Goal: Feedback & Contribution: Submit feedback/report problem

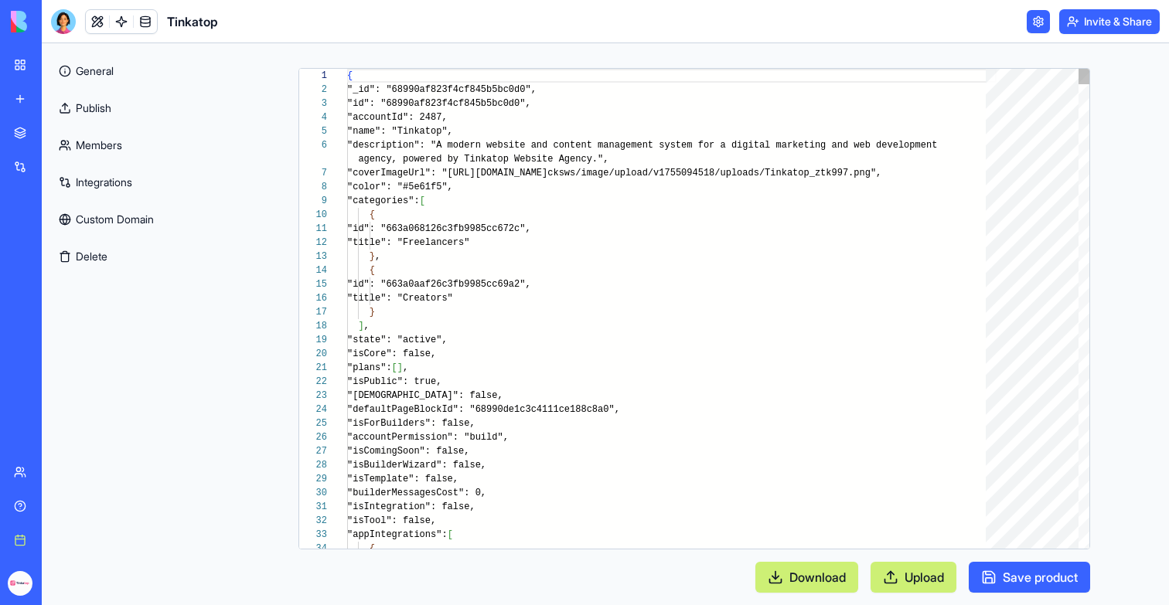
scroll to position [125, 0]
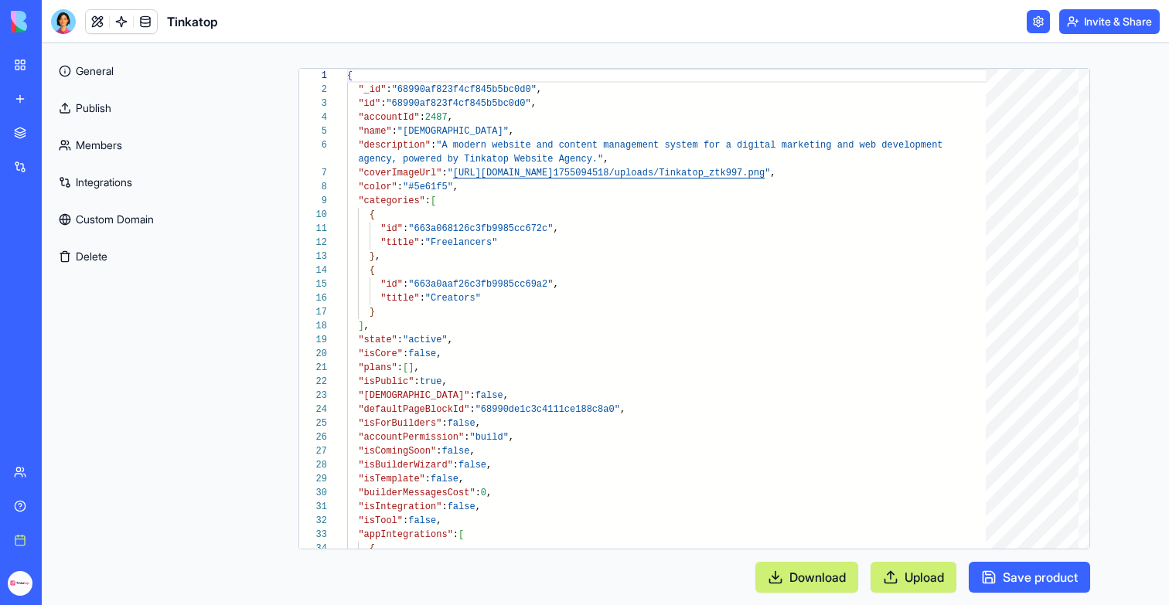
click at [827, 575] on button "Download" at bounding box center [806, 577] width 103 height 31
click at [97, 11] on link at bounding box center [97, 21] width 23 height 23
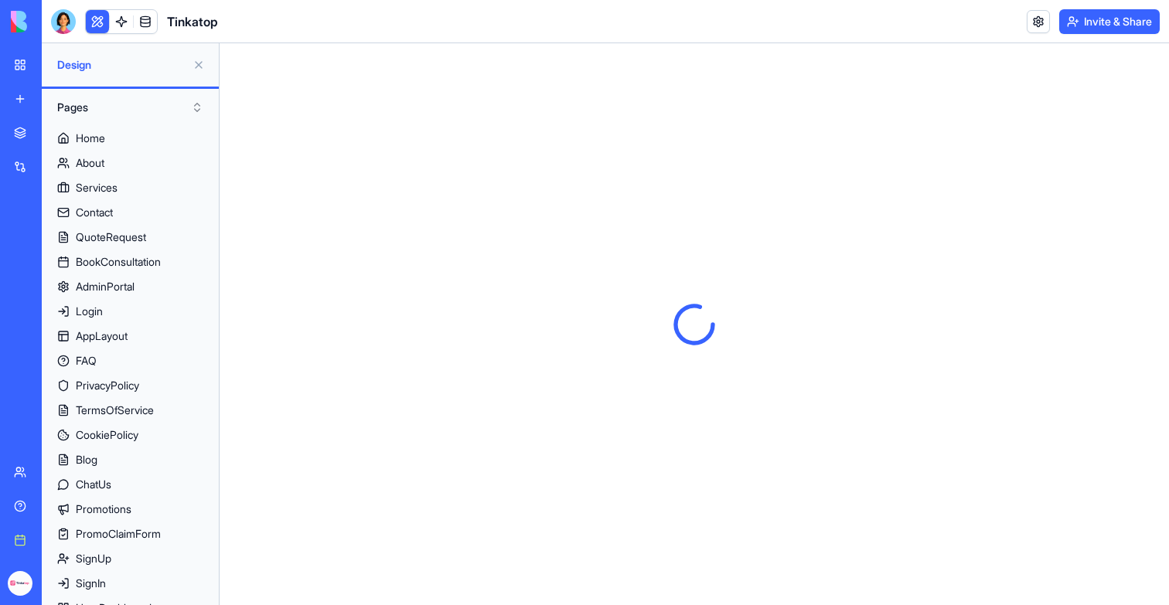
click at [197, 66] on button at bounding box center [198, 65] width 25 height 25
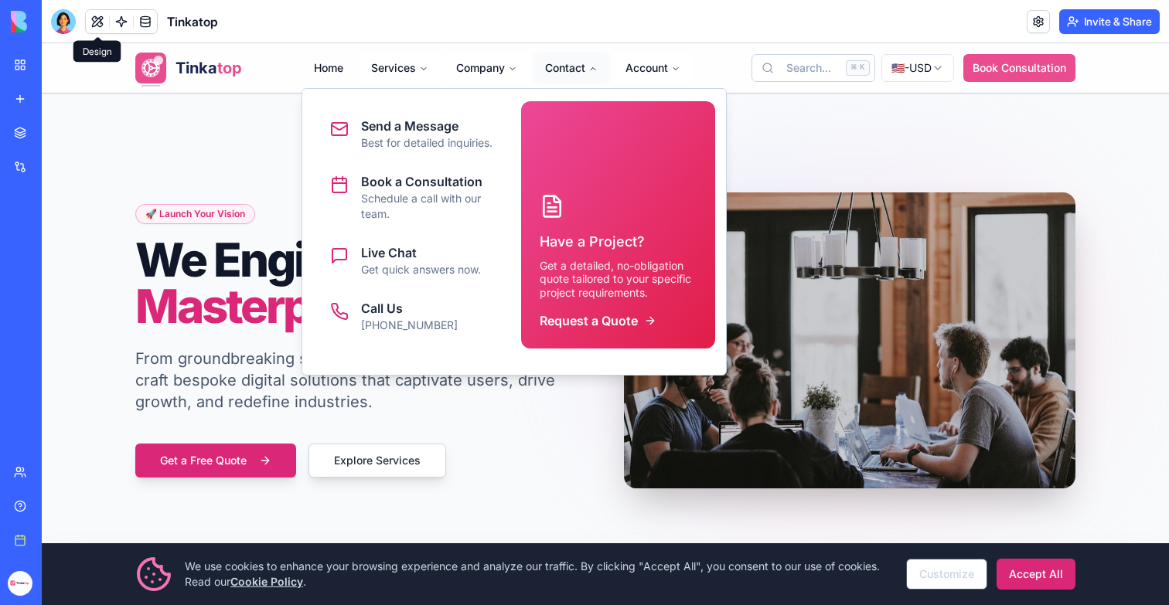
click at [564, 70] on button "Contact" at bounding box center [571, 68] width 77 height 31
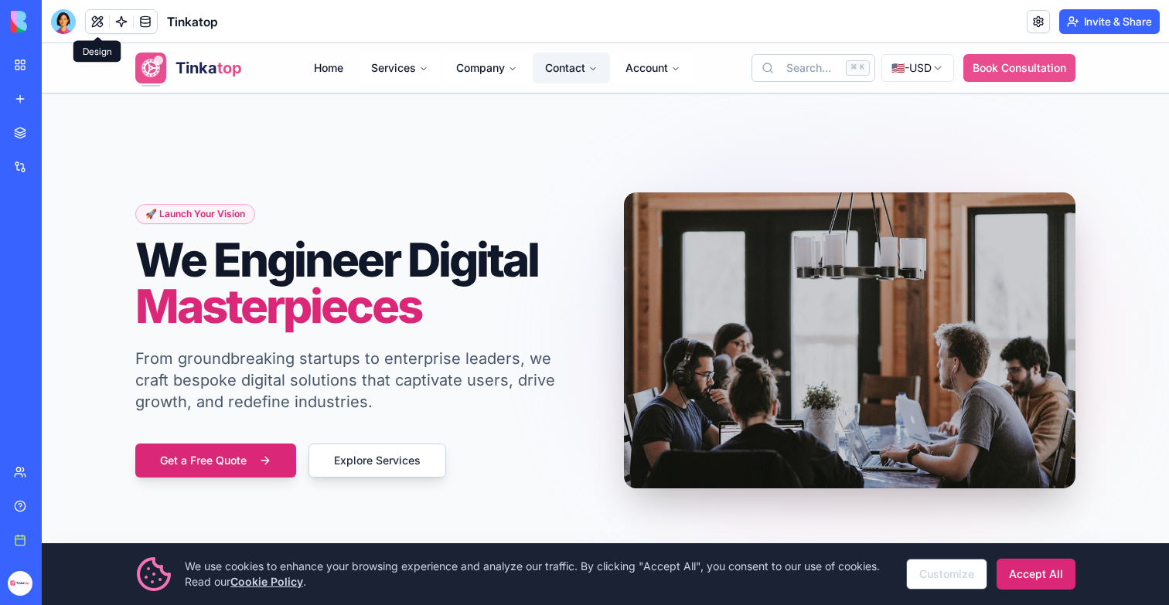
click at [563, 70] on button "Contact" at bounding box center [571, 68] width 77 height 31
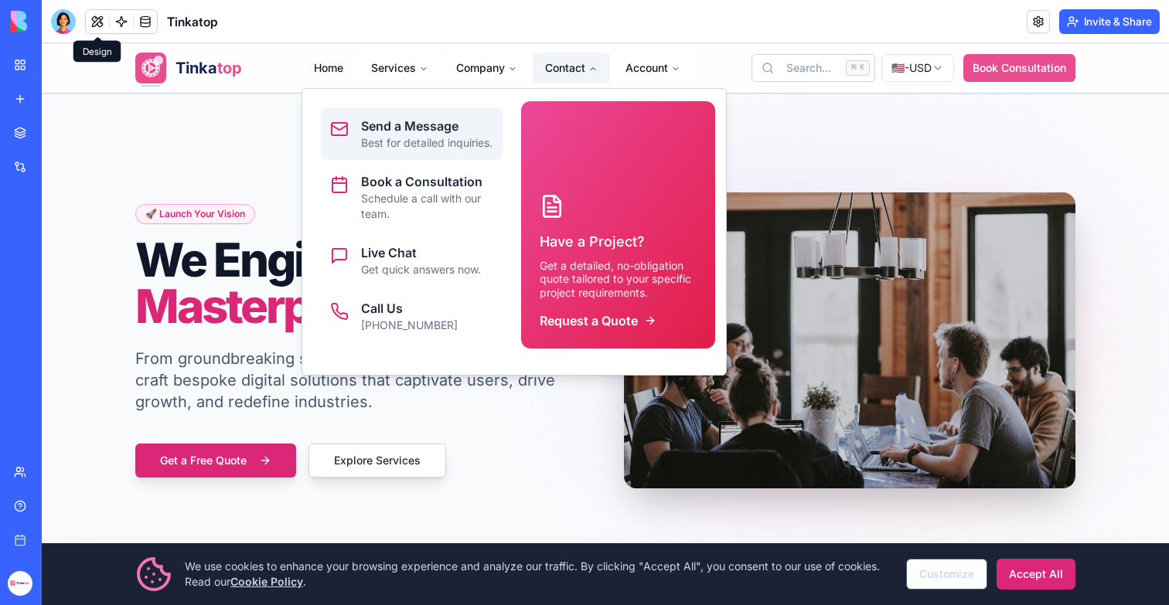
click at [390, 151] on p "Best for detailed inquiries." at bounding box center [426, 142] width 131 height 15
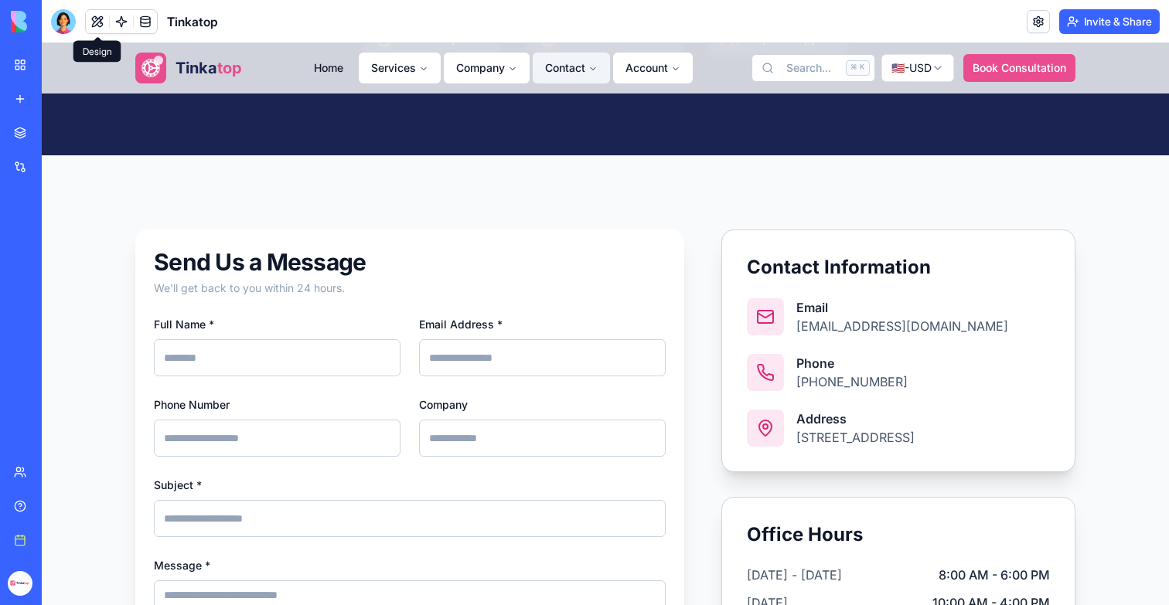
scroll to position [372, 0]
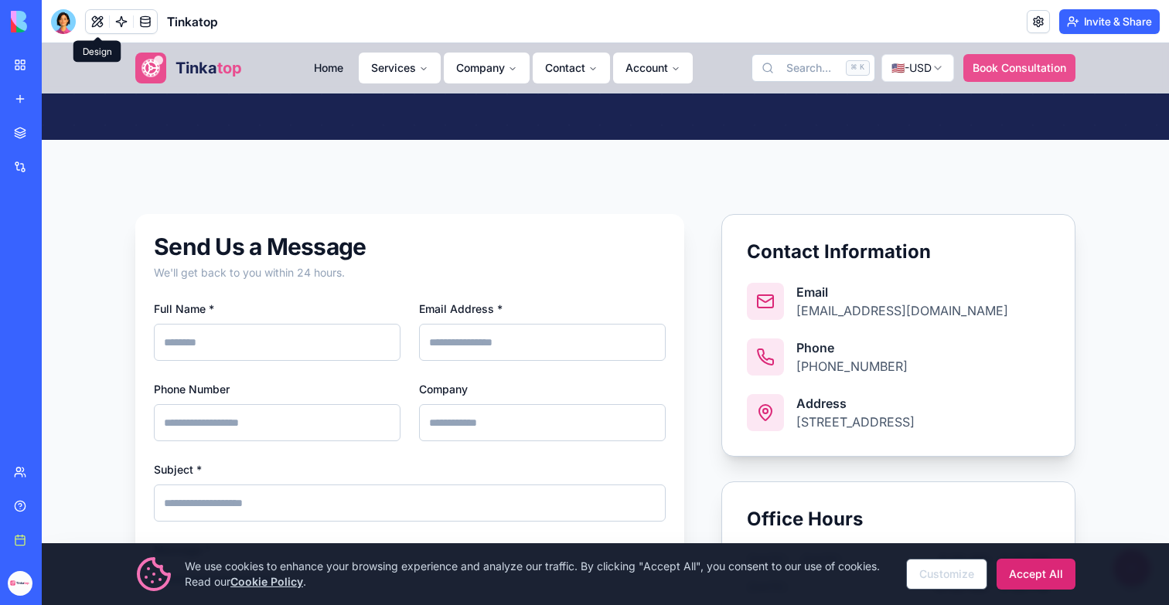
click at [342, 330] on input "Full Name *" at bounding box center [277, 342] width 247 height 37
click at [253, 338] on input "Full Name *" at bounding box center [277, 342] width 247 height 37
type input "******"
type input "**********"
click at [163, 422] on input "Phone Number" at bounding box center [277, 422] width 247 height 37
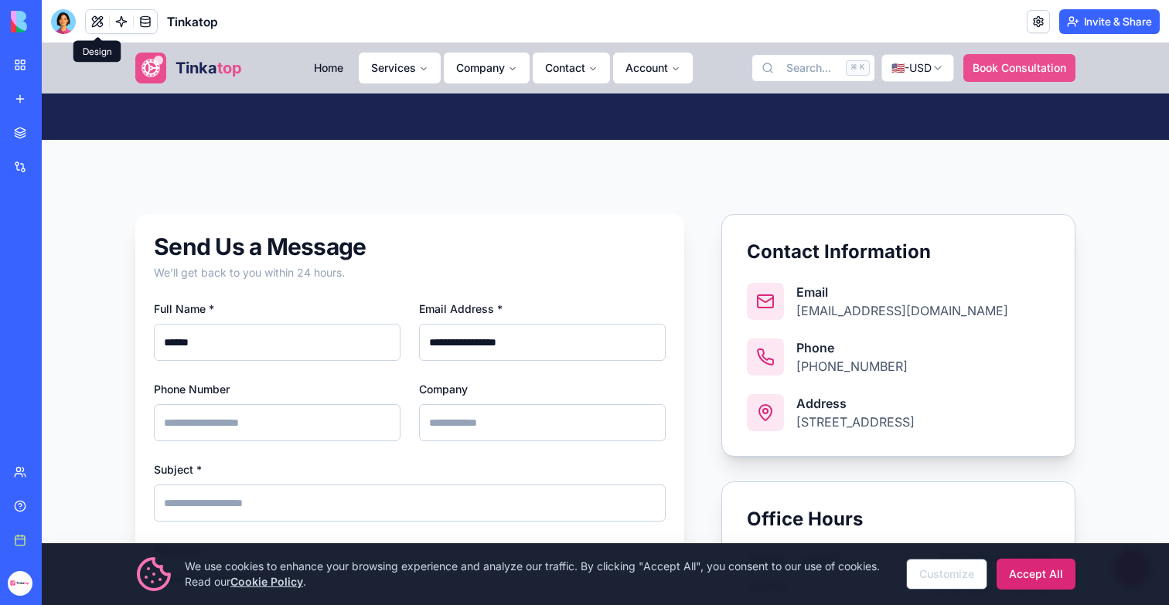
type input "**********"
click at [468, 421] on input "Company" at bounding box center [542, 422] width 247 height 37
type input "******"
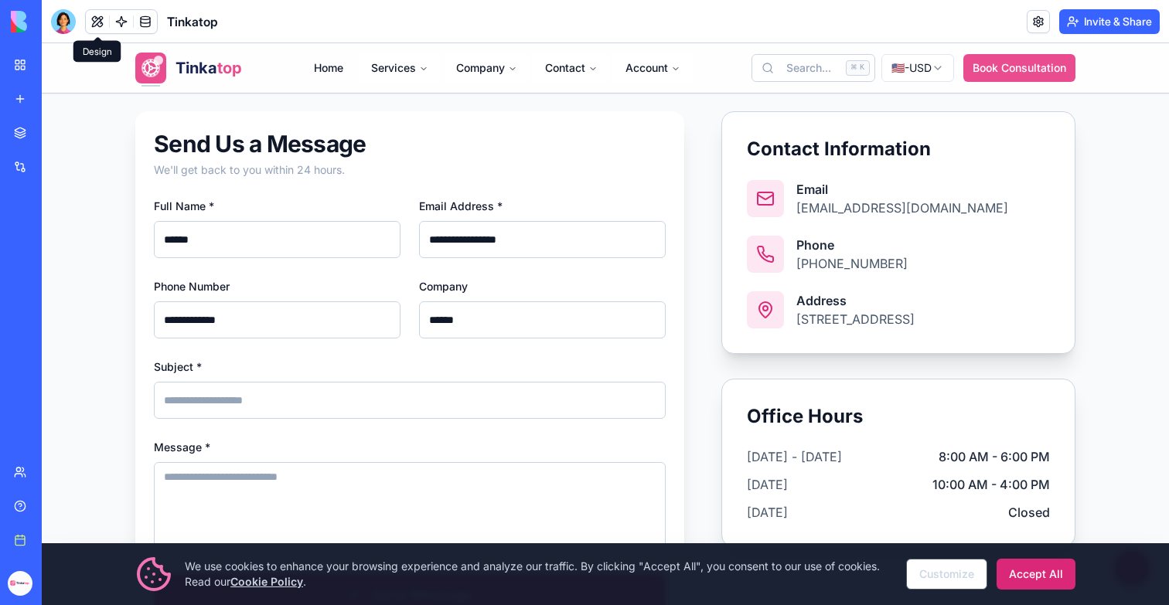
scroll to position [571, 0]
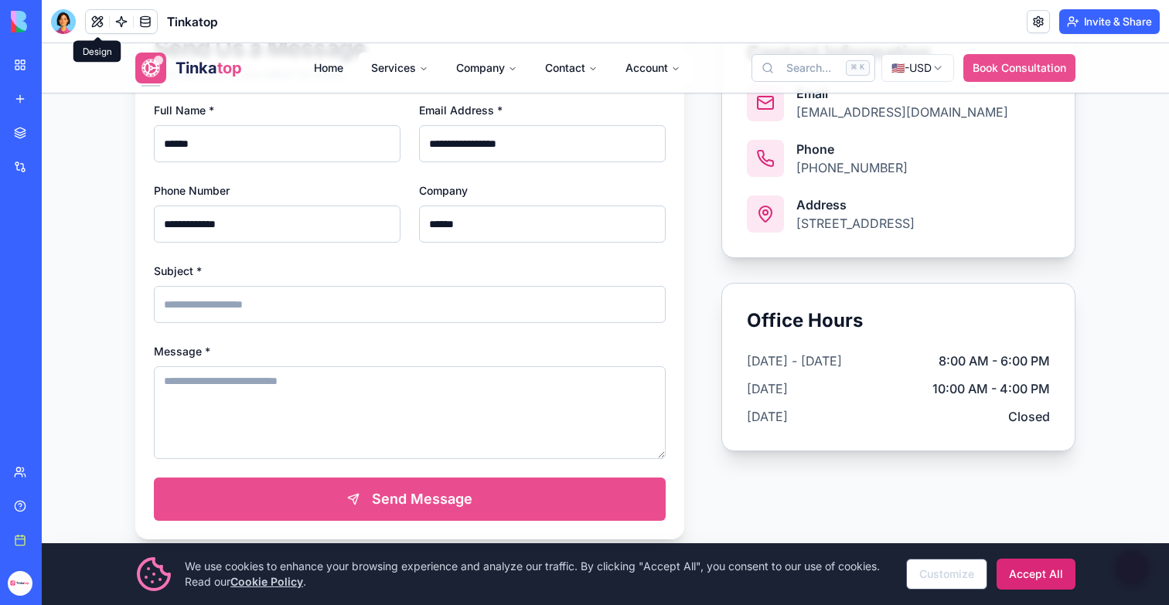
click at [339, 308] on input "Subject *" at bounding box center [410, 304] width 512 height 37
type input "****"
click at [362, 445] on textarea "Message *" at bounding box center [410, 412] width 512 height 93
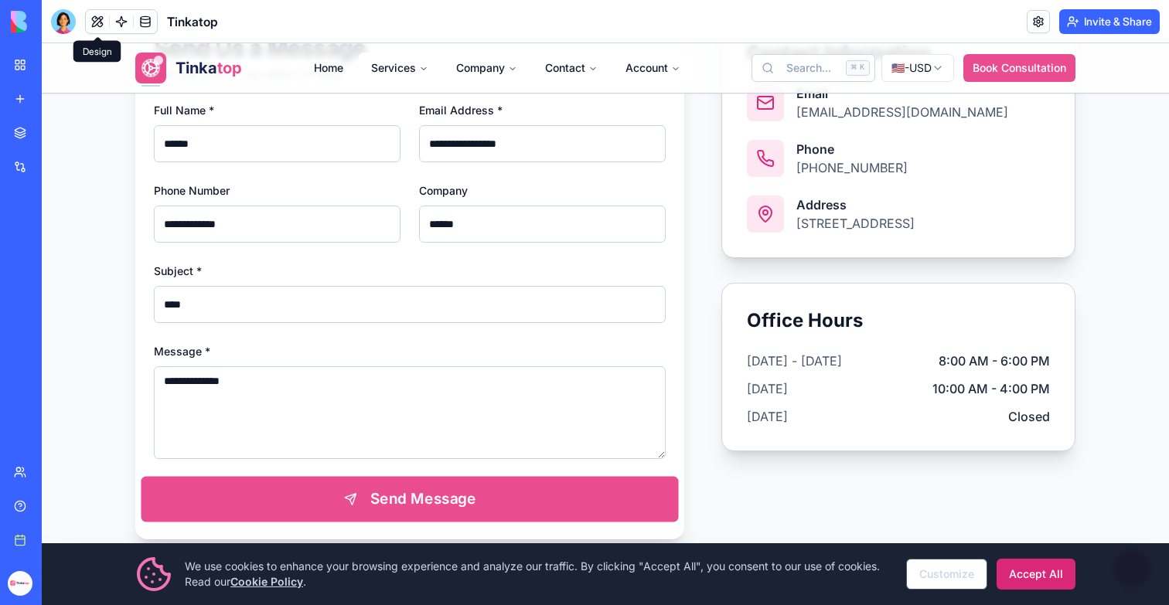
type textarea "**********"
click at [390, 506] on button "Send Message" at bounding box center [410, 500] width 538 height 46
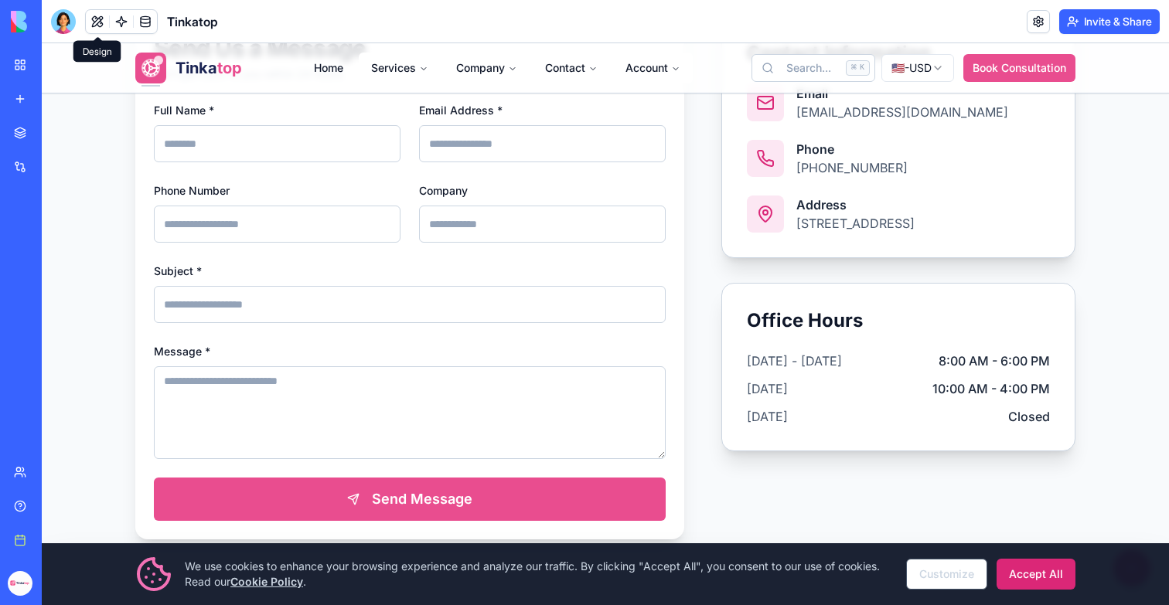
click at [526, 26] on header "[DEMOGRAPHIC_DATA] Invite & Share" at bounding box center [605, 21] width 1127 height 43
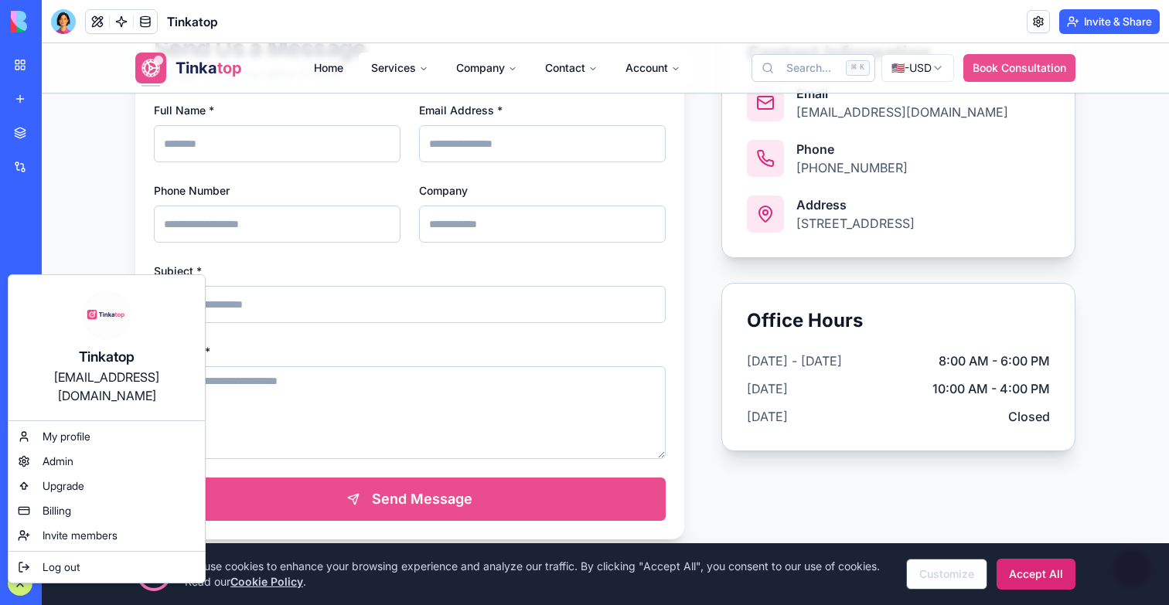
click at [101, 384] on div "[EMAIL_ADDRESS][DOMAIN_NAME]" at bounding box center [106, 386] width 165 height 37
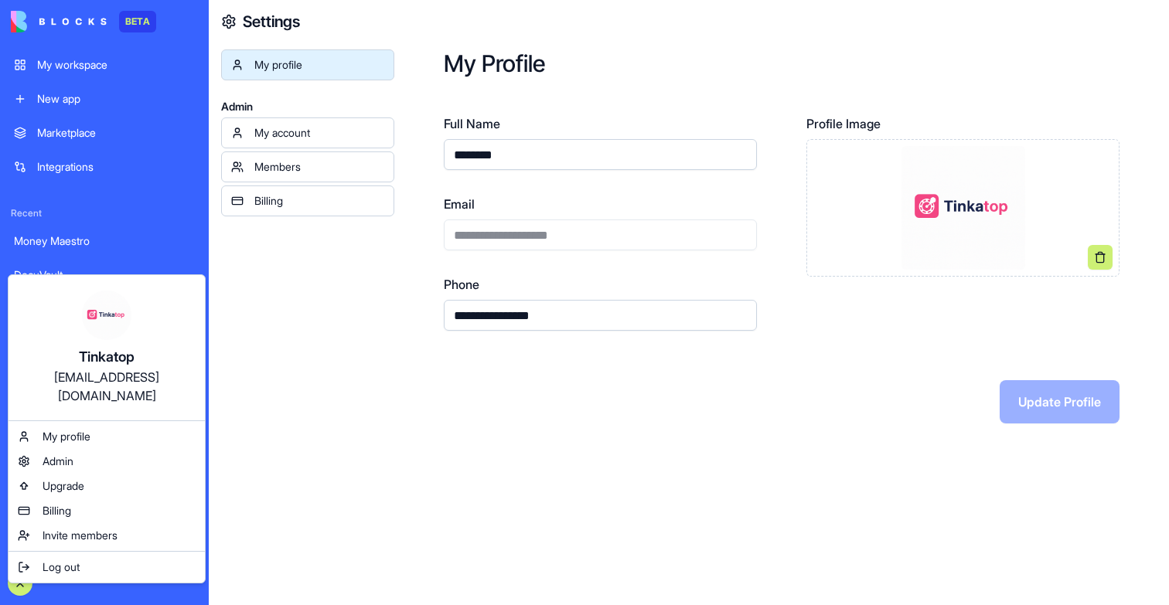
click at [515, 244] on html "**********" at bounding box center [584, 302] width 1169 height 605
click at [515, 244] on div "**********" at bounding box center [600, 223] width 313 height 56
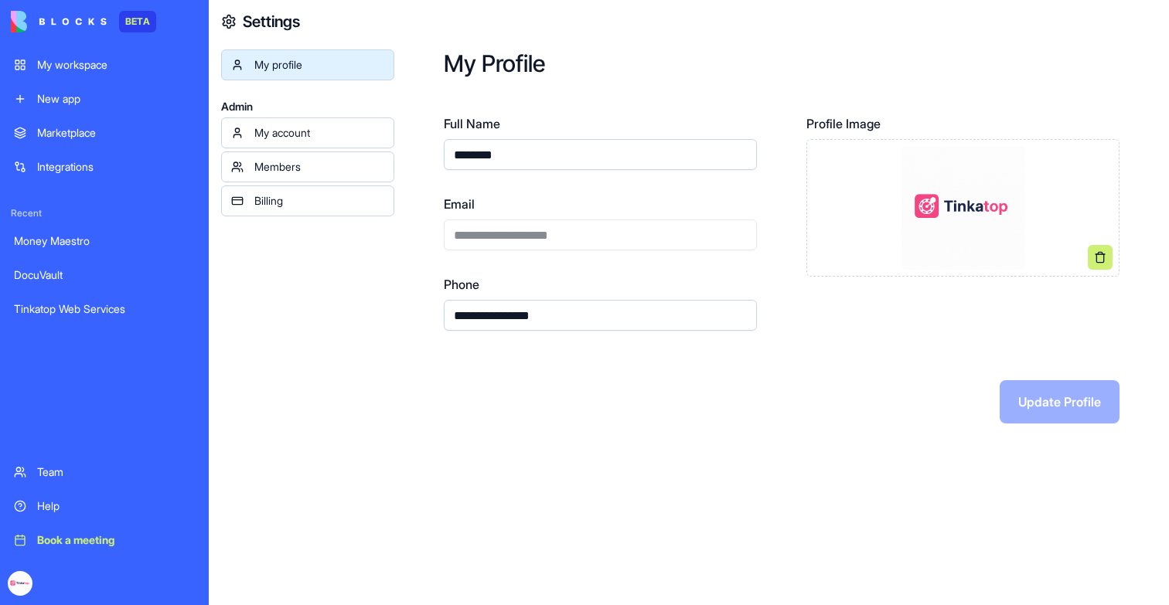
click at [87, 313] on div "Tinkatop Web Services" at bounding box center [104, 309] width 181 height 15
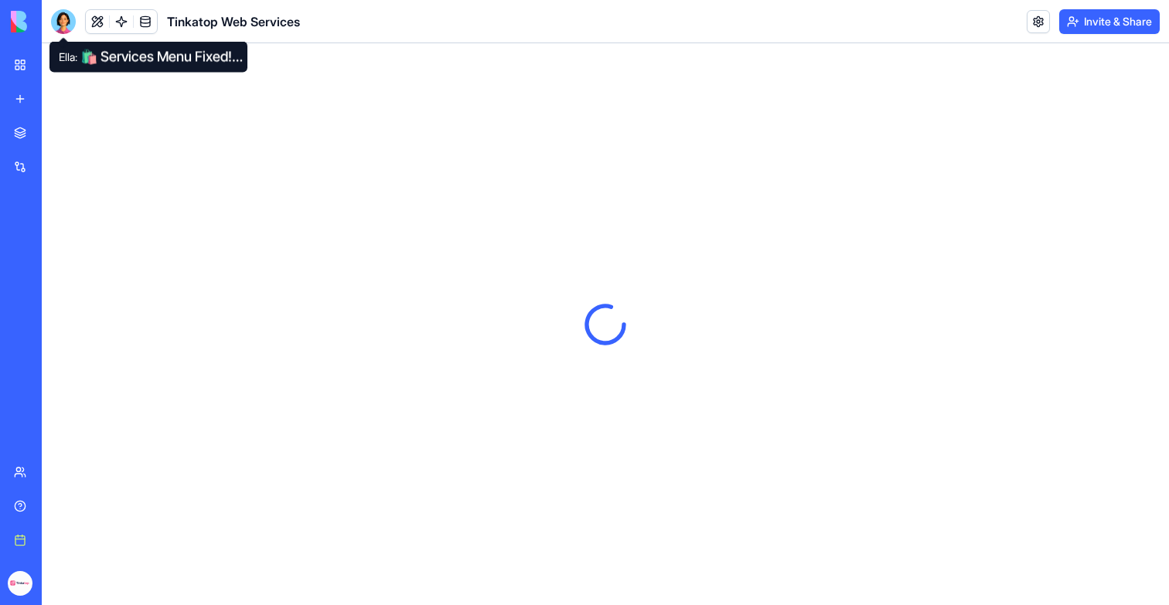
click at [23, 61] on link "My workspace" at bounding box center [36, 64] width 62 height 31
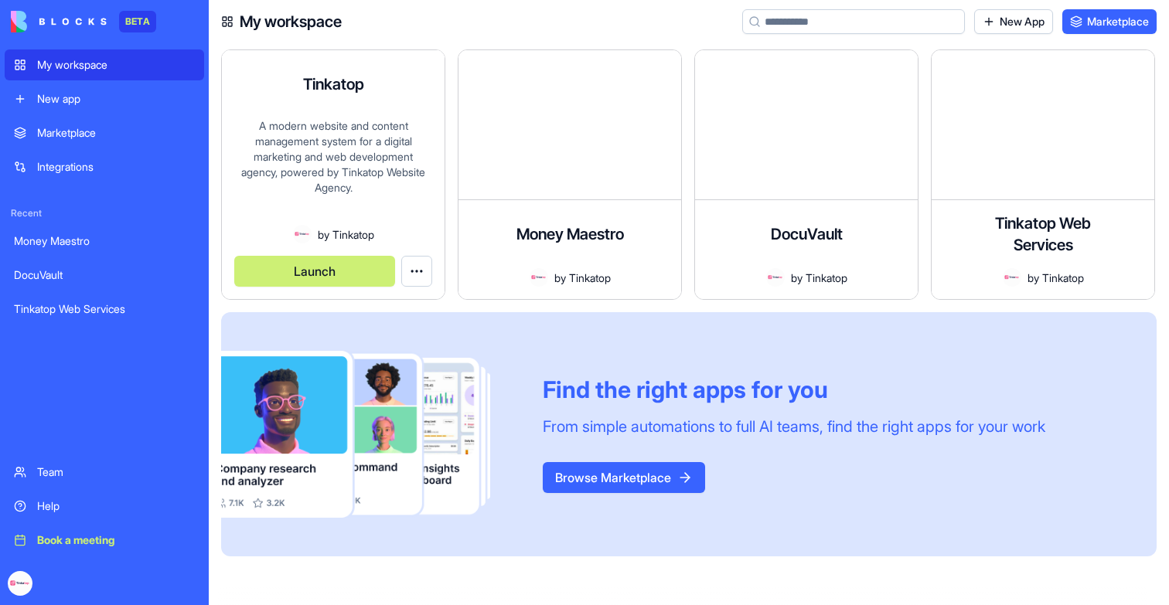
click at [326, 221] on div "A modern website and content management system for a digital marketing and web …" at bounding box center [333, 171] width 198 height 107
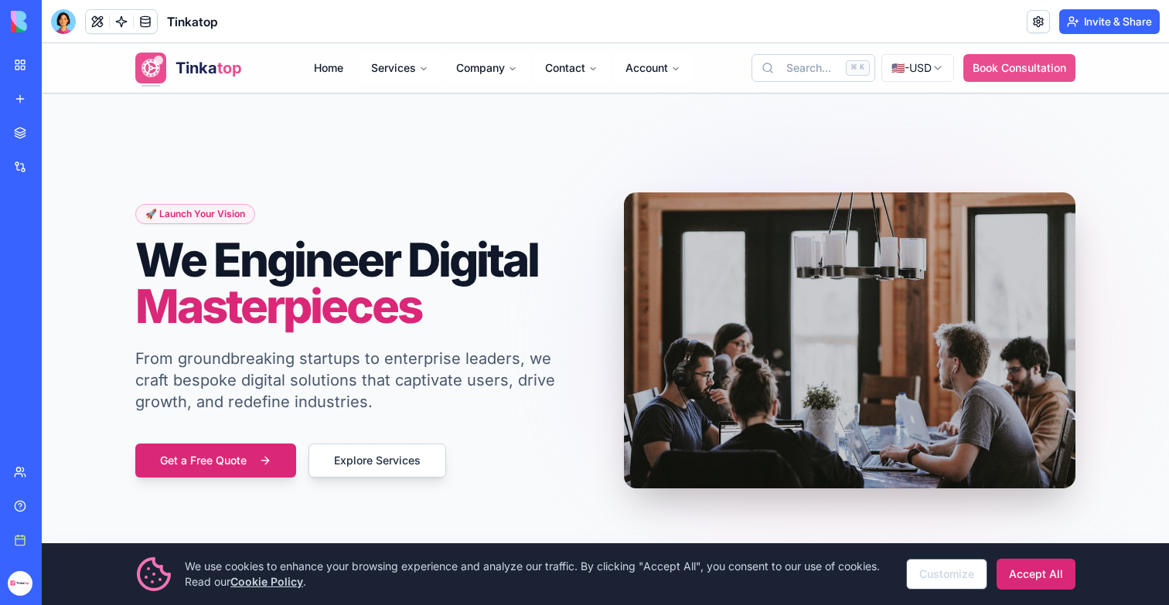
click at [50, 62] on div "My workspace" at bounding box center [47, 64] width 20 height 15
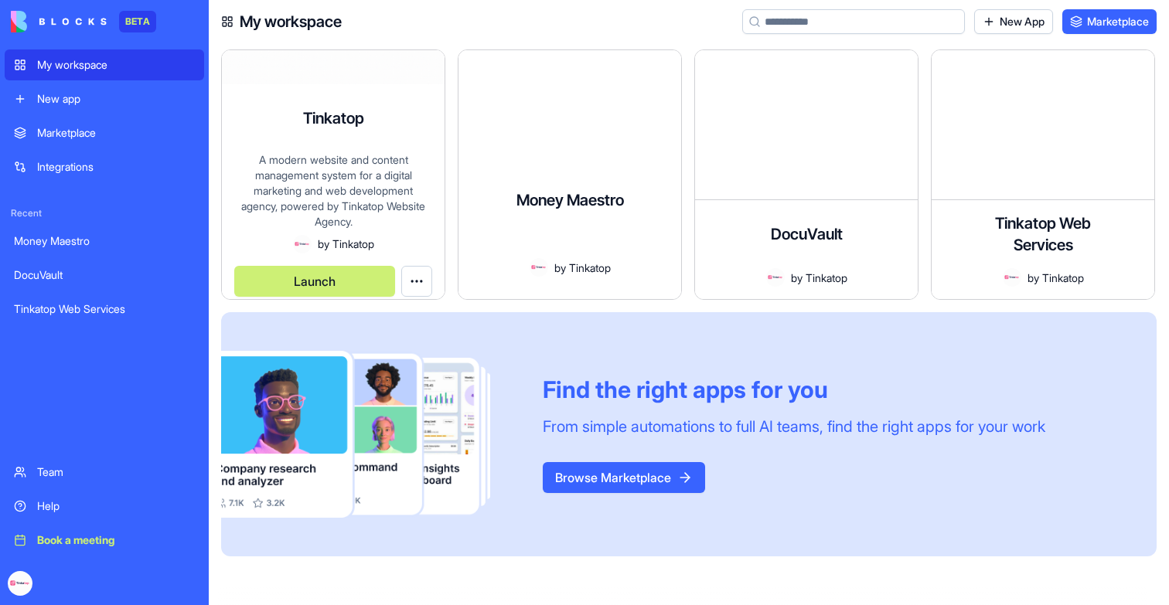
click at [542, 166] on div "Money Maestro A comprehensive money management platform for tracking finances, …" at bounding box center [569, 232] width 223 height 133
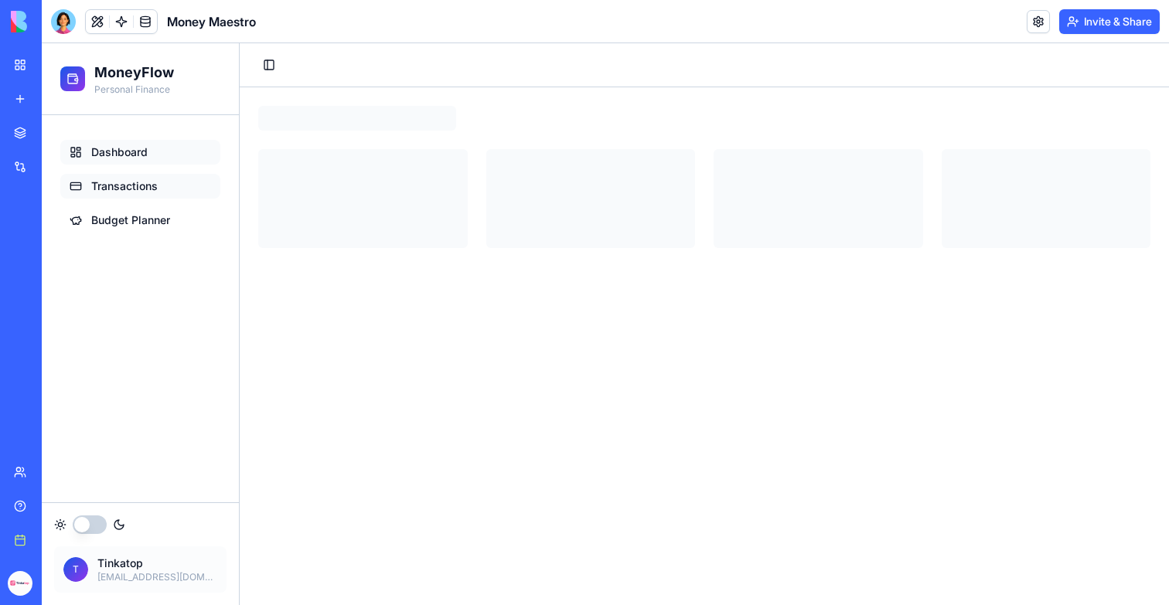
click at [165, 182] on link "Transactions" at bounding box center [140, 186] width 160 height 25
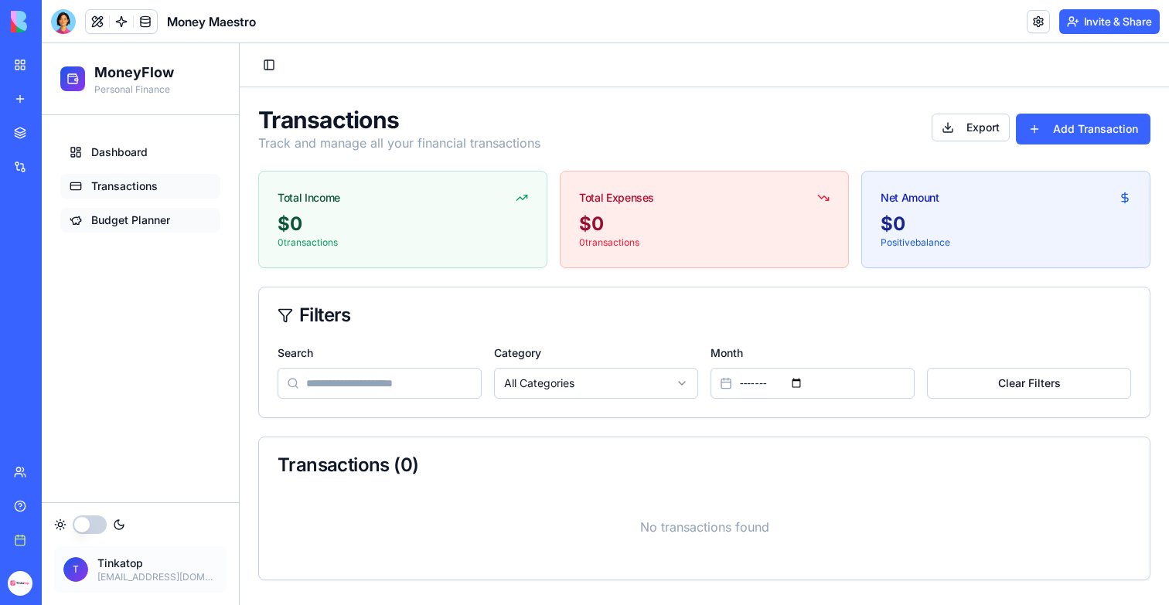
click at [131, 214] on span "Budget Planner" at bounding box center [130, 220] width 79 height 15
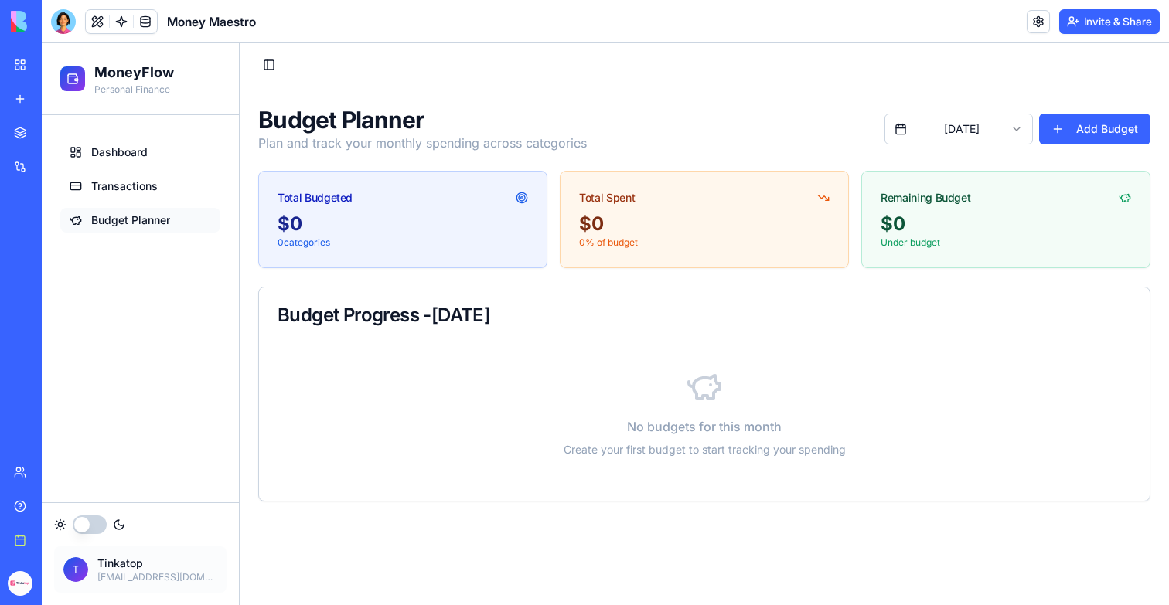
click at [22, 68] on link "My workspace" at bounding box center [36, 64] width 62 height 31
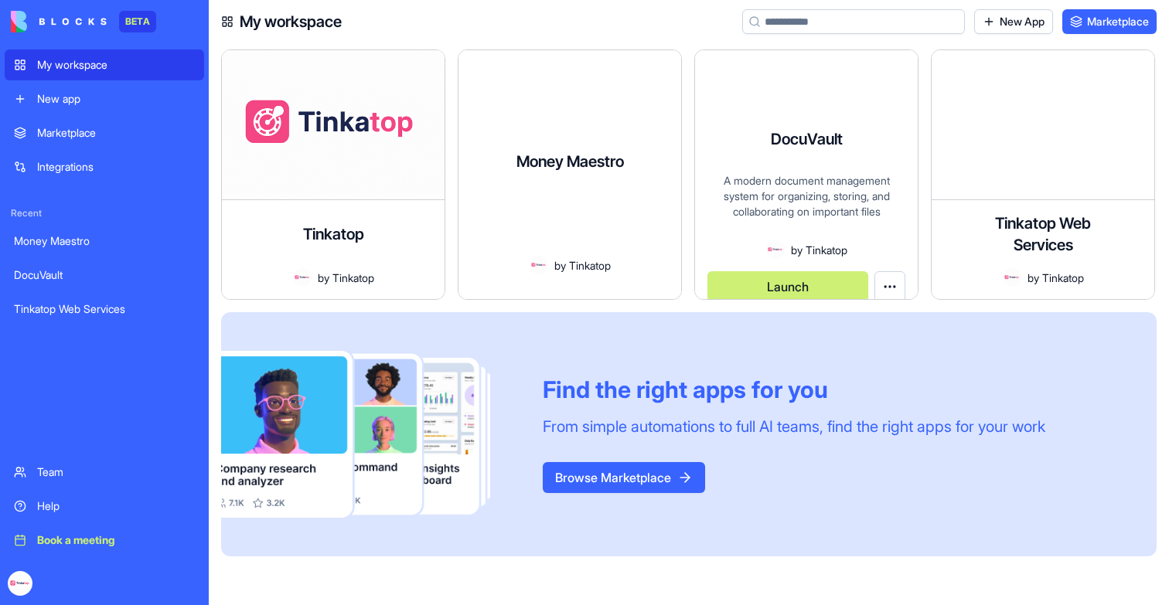
click at [735, 197] on div "DocuVault A modern document management system for organizing, storing, and coll…" at bounding box center [806, 202] width 223 height 194
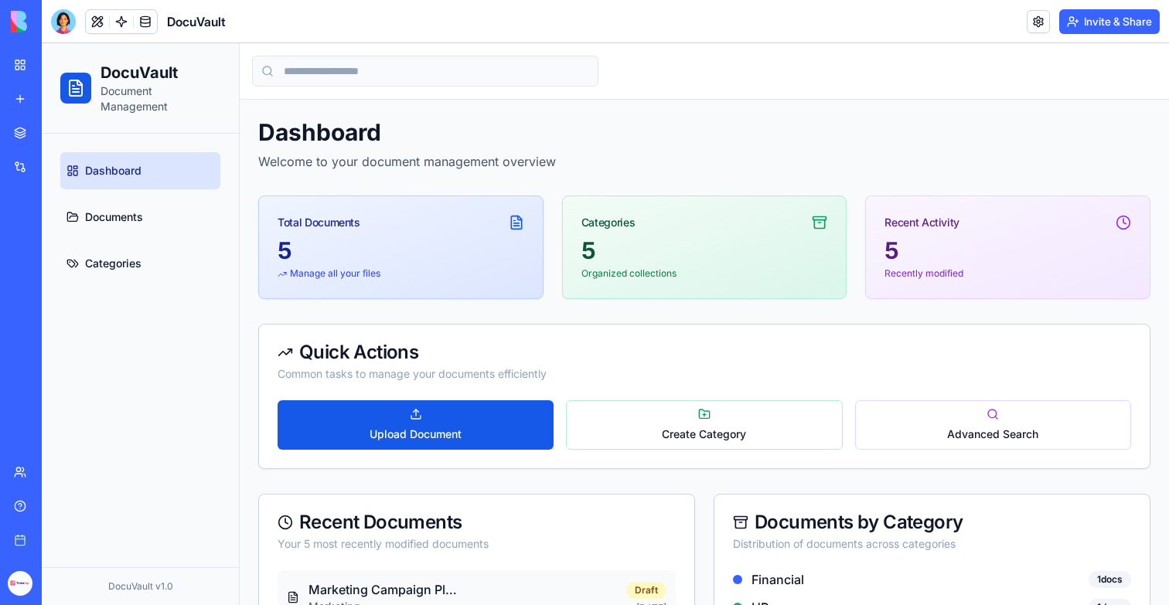
click at [29, 64] on link "My workspace" at bounding box center [36, 64] width 62 height 31
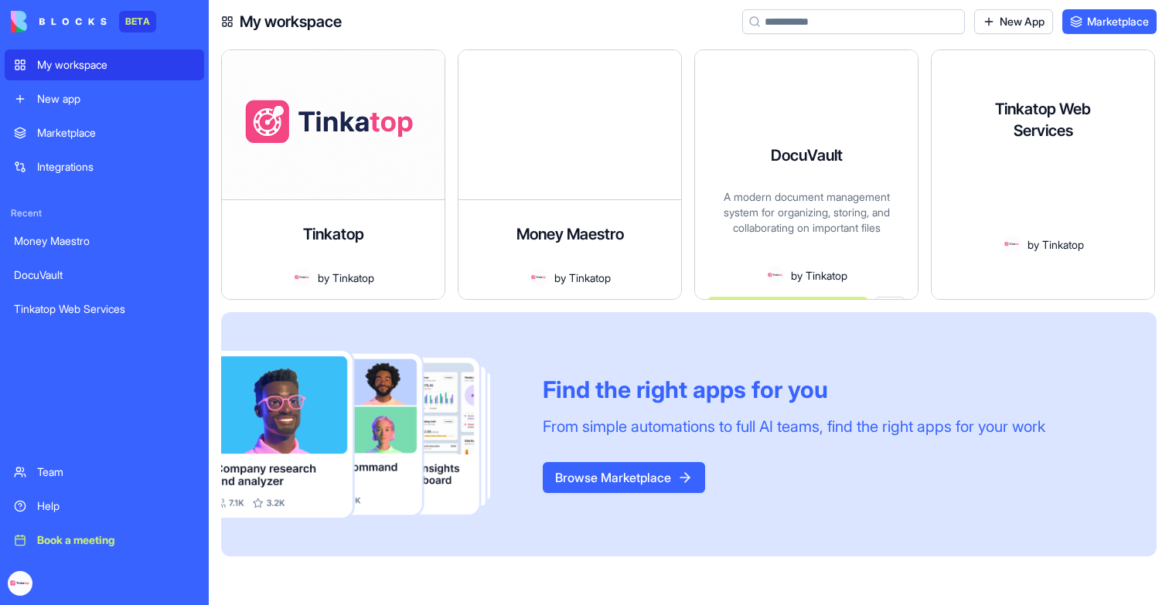
click at [977, 182] on div "Professional website development, hosting, domain registration, email services,…" at bounding box center [1043, 194] width 198 height 81
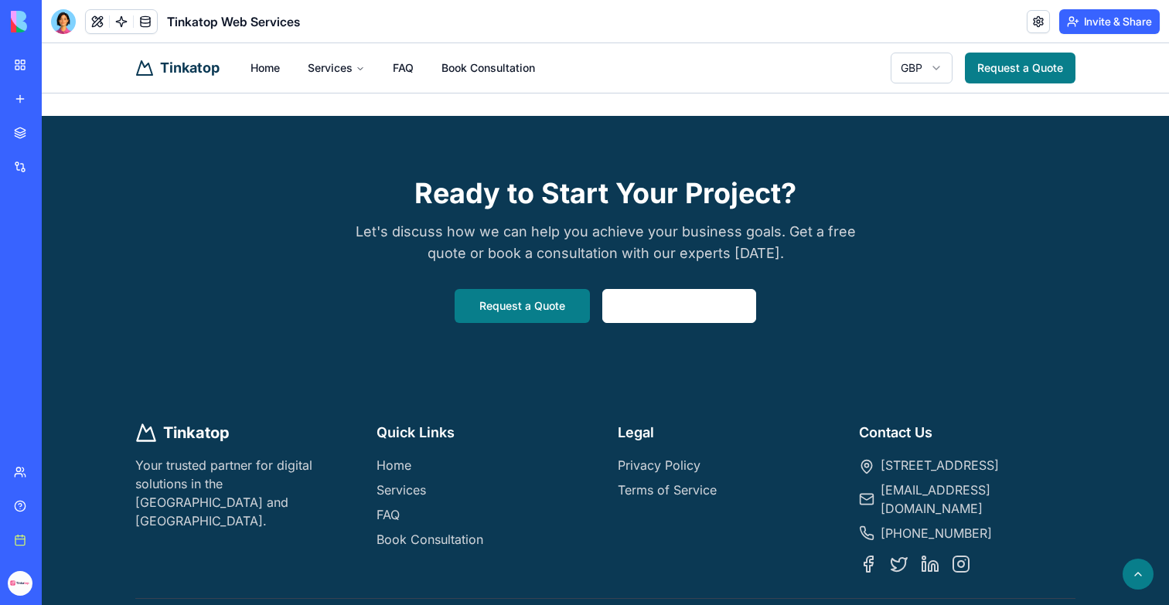
scroll to position [1848, 0]
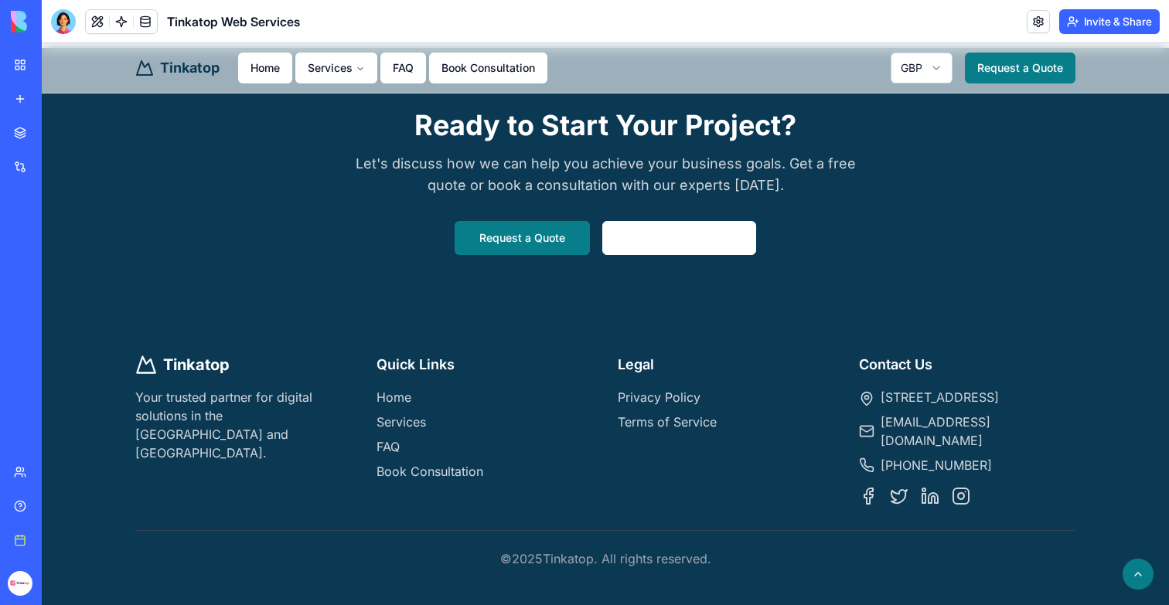
click at [23, 60] on link "My workspace" at bounding box center [36, 64] width 62 height 31
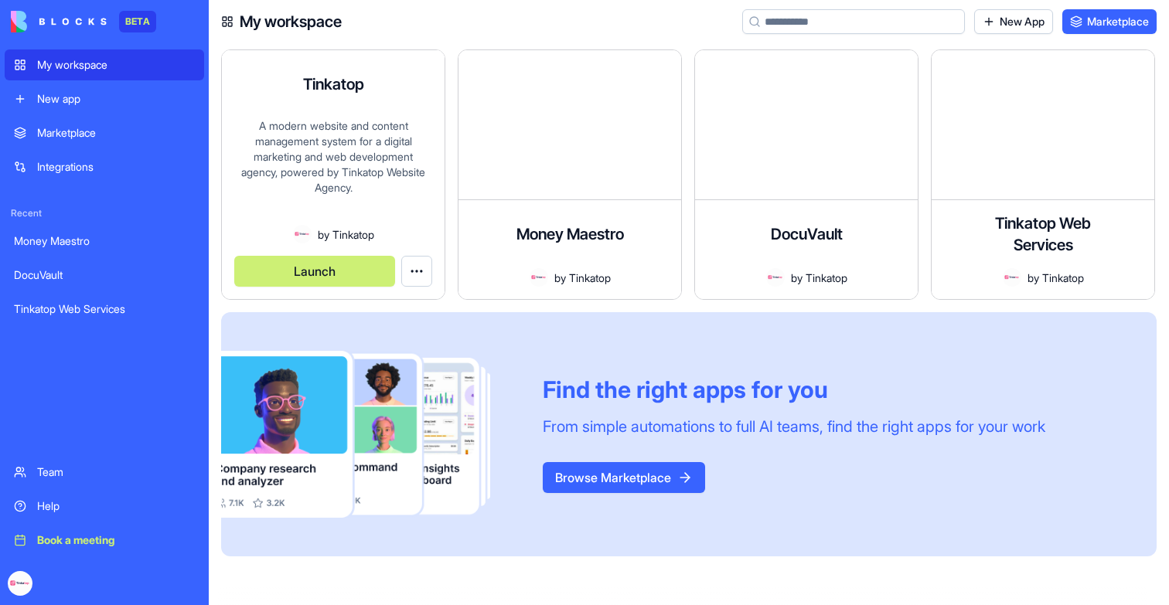
click at [305, 193] on div "A modern website and content management system for a digital marketing and web …" at bounding box center [333, 171] width 198 height 107
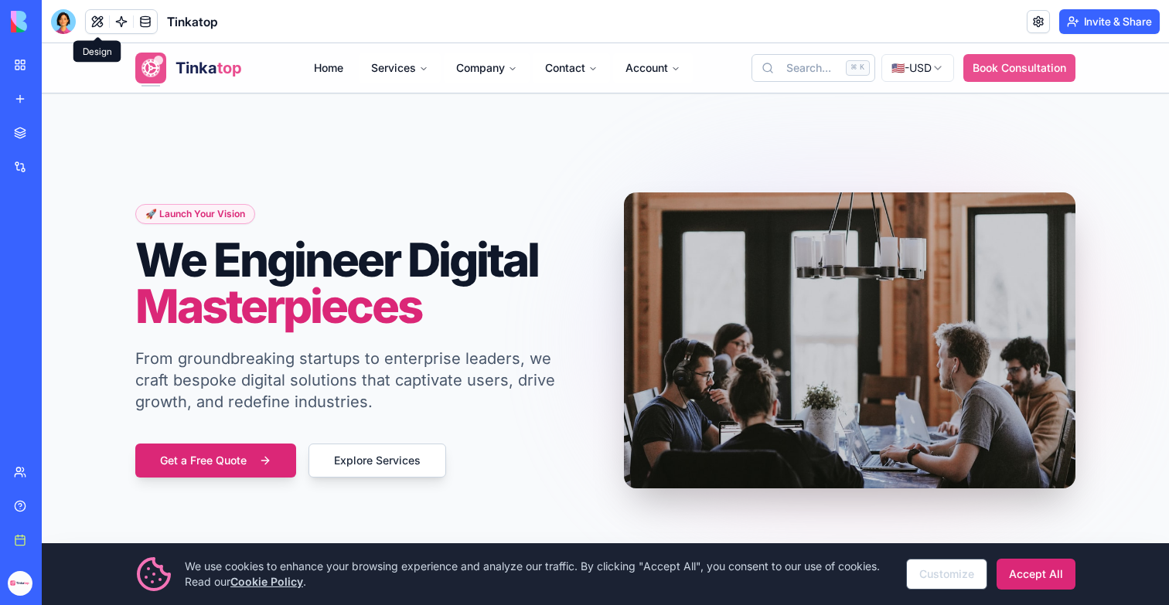
click at [95, 26] on button at bounding box center [97, 21] width 23 height 23
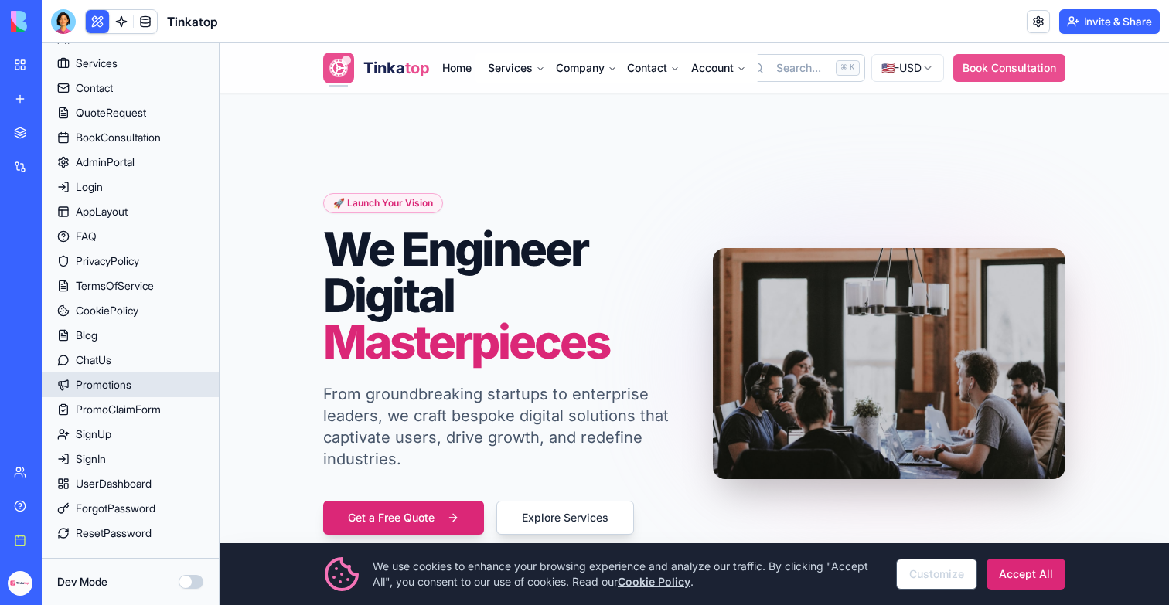
scroll to position [124, 0]
click at [95, 27] on button at bounding box center [97, 21] width 23 height 23
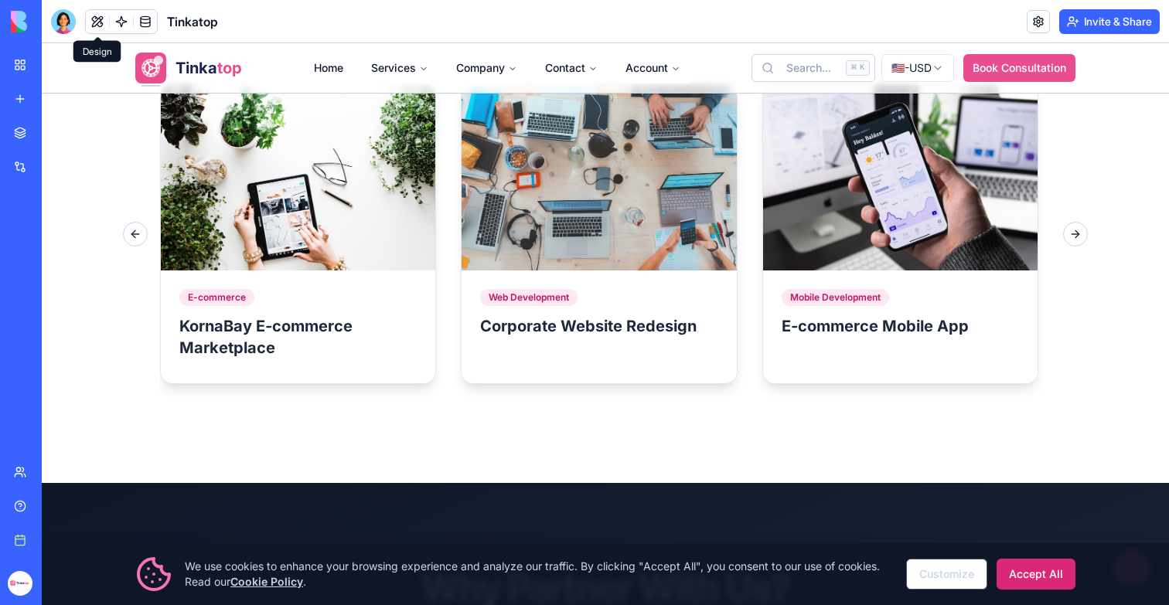
scroll to position [1724, 0]
